Goal: Information Seeking & Learning: Learn about a topic

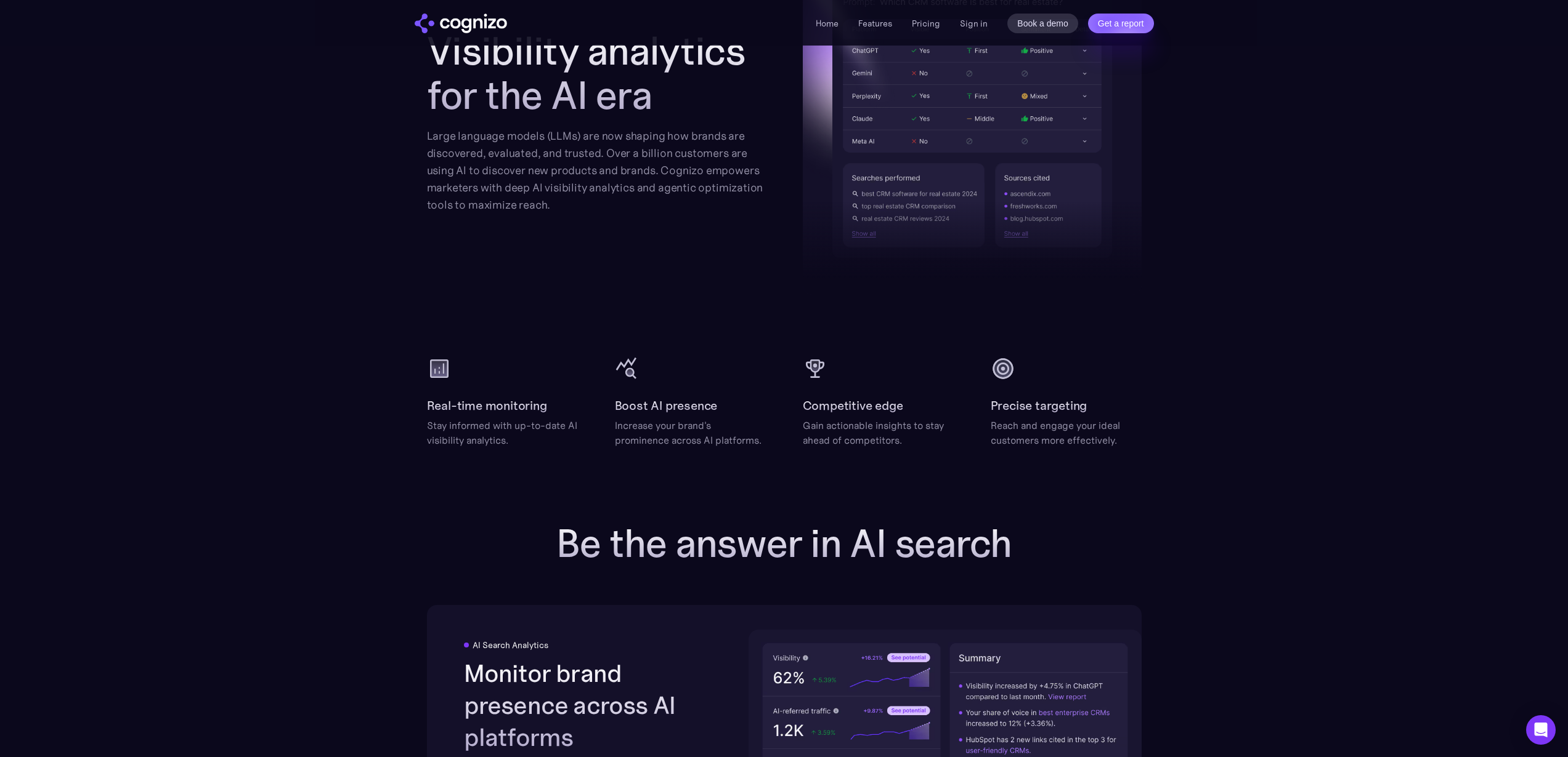
scroll to position [1031, 0]
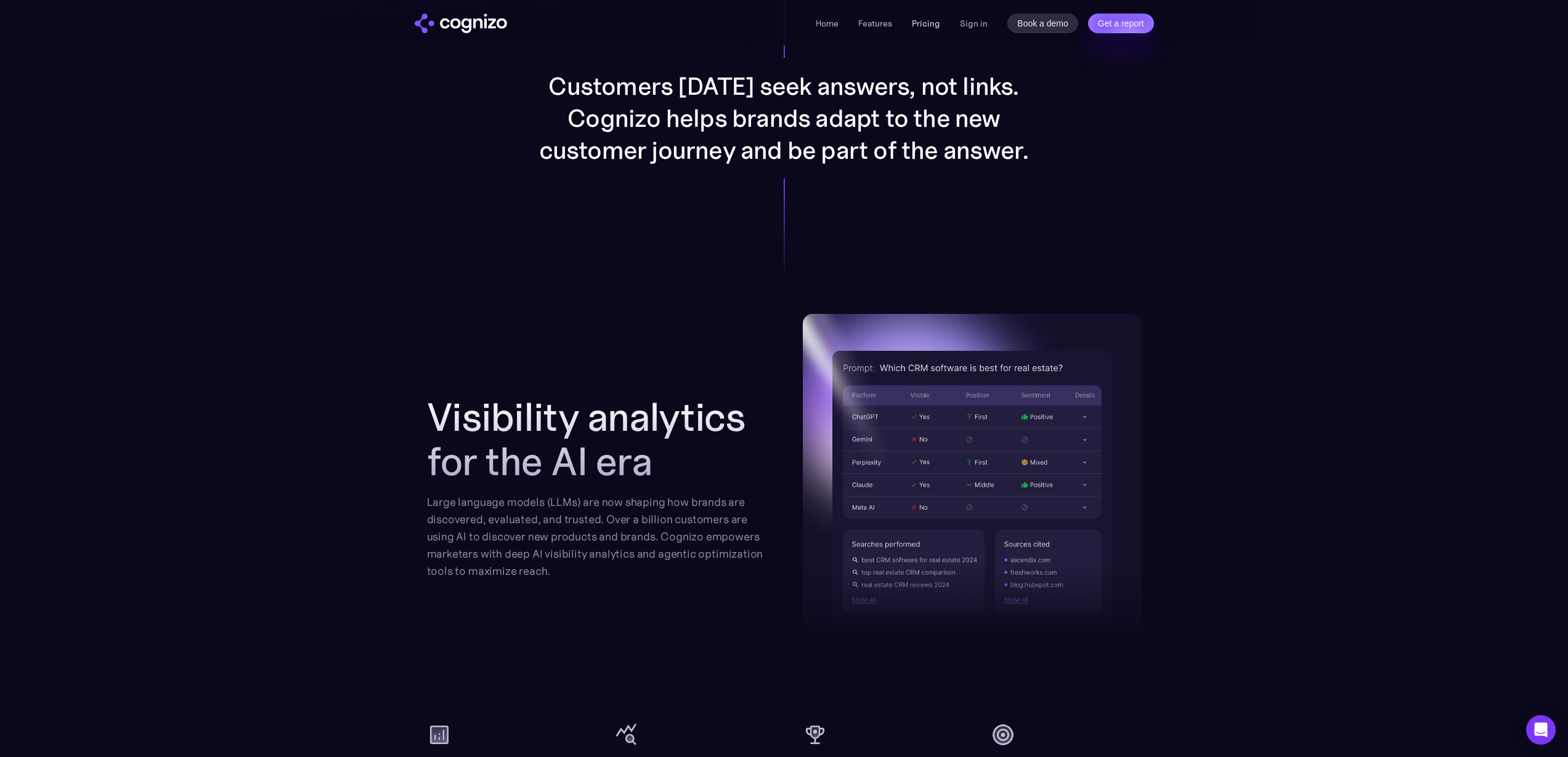
click at [934, 23] on link "Pricing" at bounding box center [926, 23] width 28 height 11
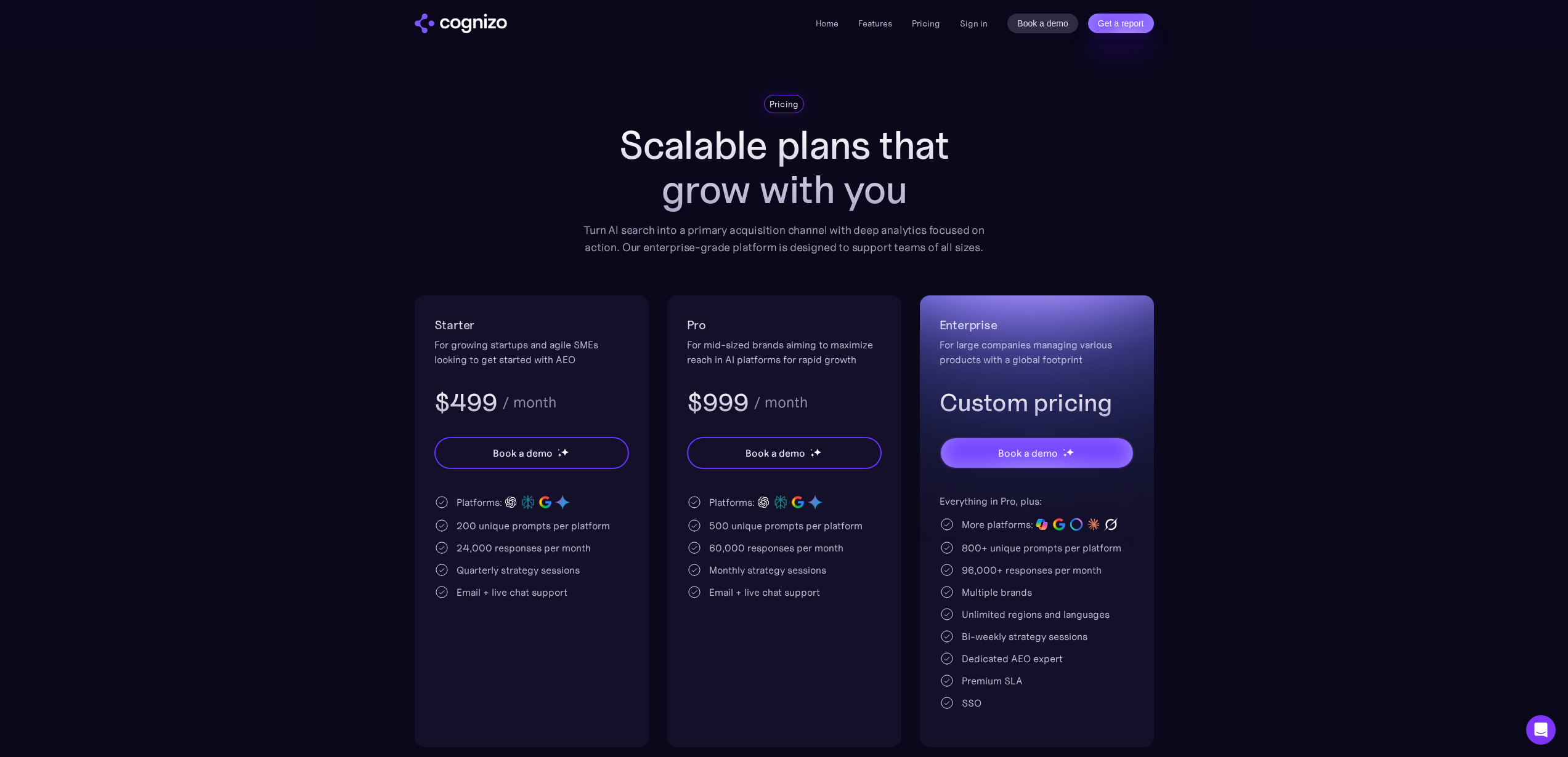
click at [819, 40] on div "Home Features Pricing Book a demo Get a report Sign in Book a demo Get a report" at bounding box center [784, 23] width 887 height 46
click at [825, 30] on li "Home" at bounding box center [826, 23] width 23 height 14
click at [828, 26] on link "Home" at bounding box center [826, 23] width 23 height 11
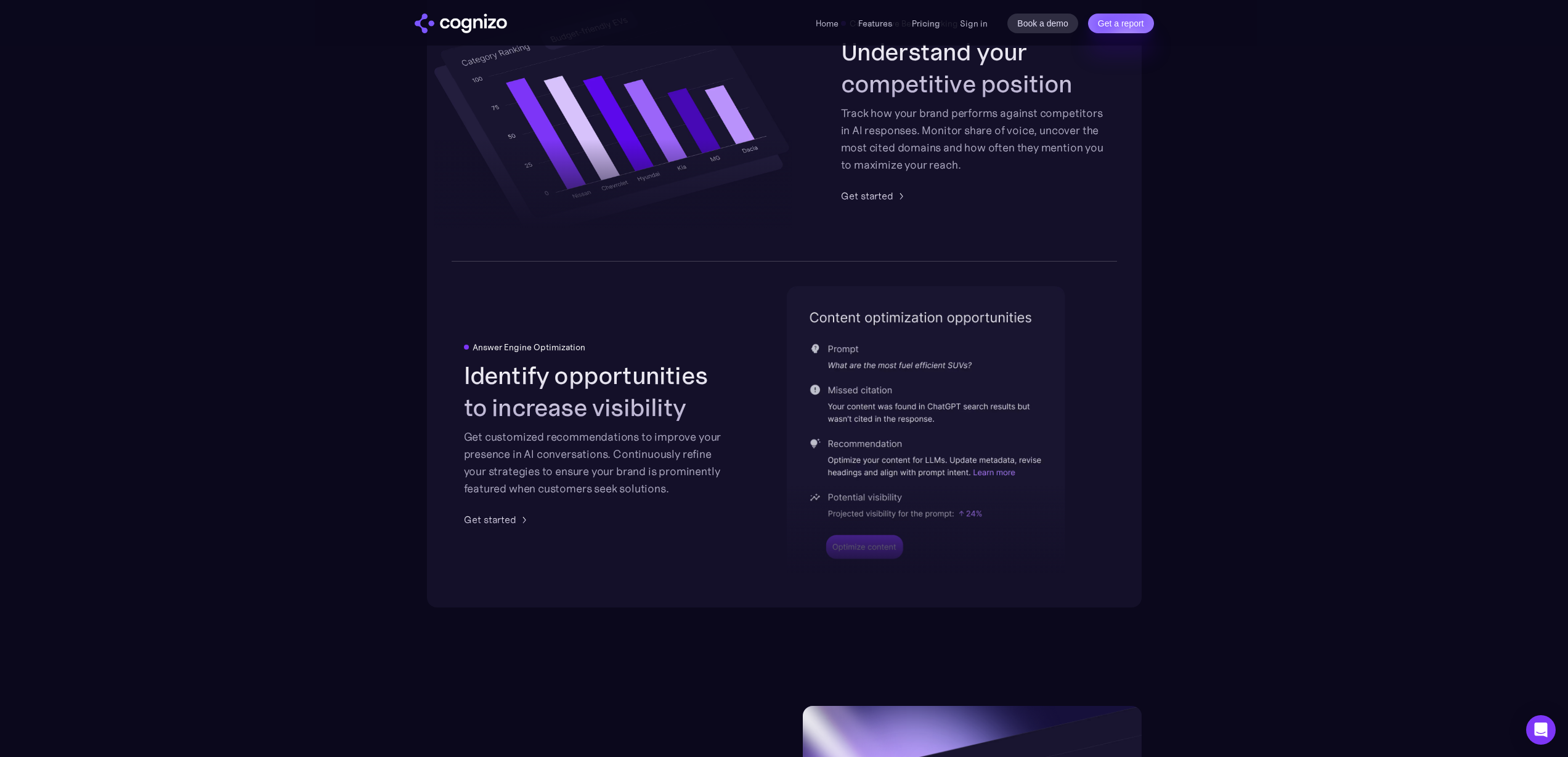
scroll to position [2332, 0]
click at [863, 538] on div at bounding box center [926, 491] width 279 height 181
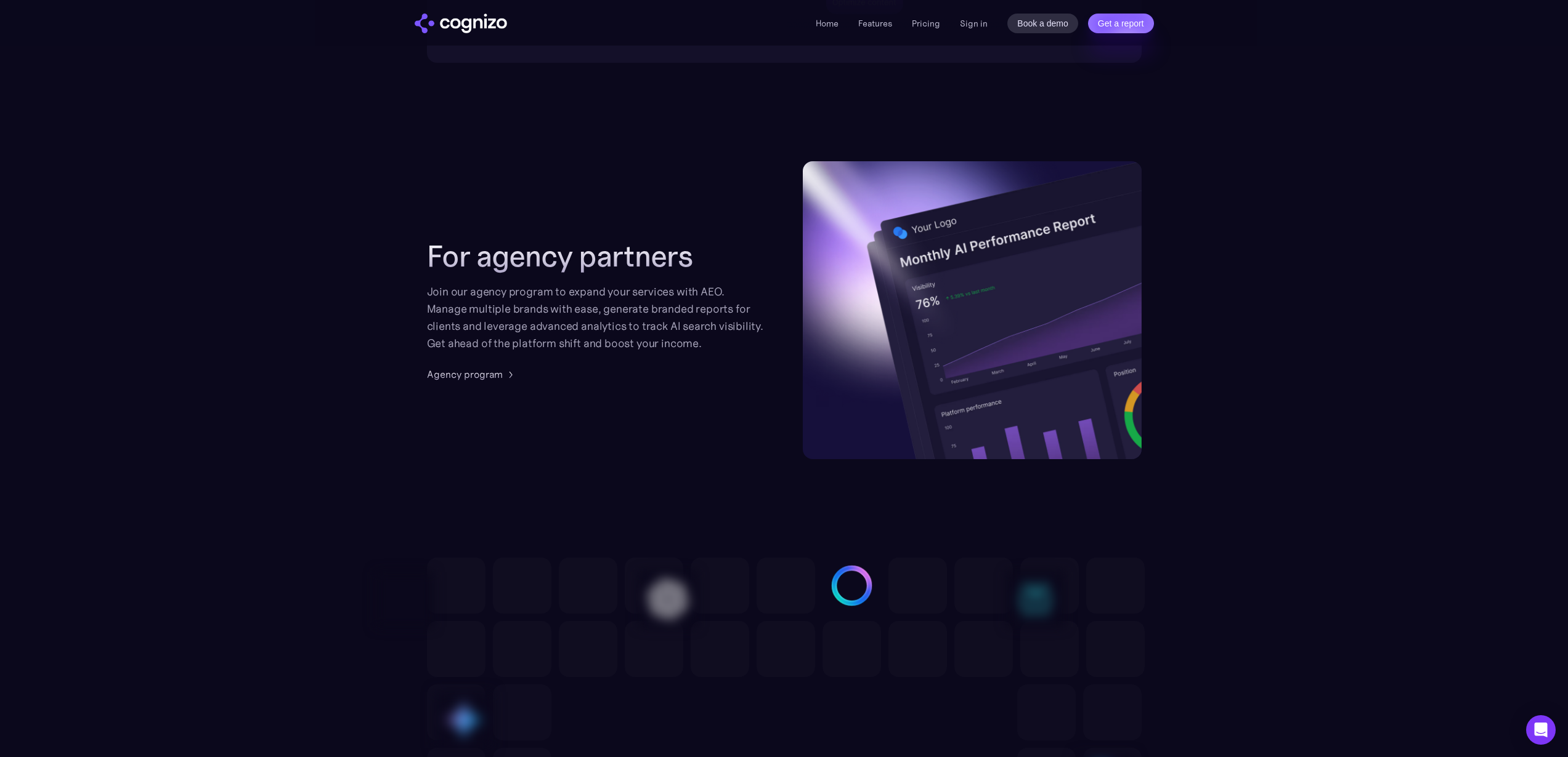
scroll to position [3030, 0]
